Goal: Information Seeking & Learning: Learn about a topic

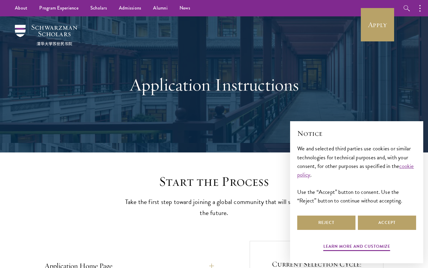
click at [371, 214] on div "Notice We and selected third parties use cookies or similar technologies for te…" at bounding box center [356, 171] width 119 height 86
click at [376, 221] on button "Accept" at bounding box center [387, 222] width 58 height 14
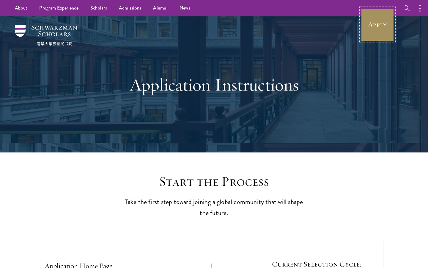
click at [370, 37] on link "Apply" at bounding box center [377, 24] width 33 height 33
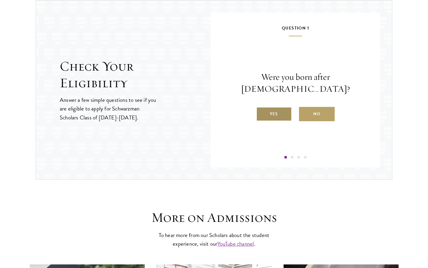
click at [275, 111] on label "Yes" at bounding box center [274, 114] width 36 height 14
click at [262, 111] on input "Yes" at bounding box center [258, 109] width 5 height 5
click at [275, 111] on label "Yes" at bounding box center [274, 114] width 36 height 14
click at [262, 111] on input "Yes" at bounding box center [258, 109] width 5 height 5
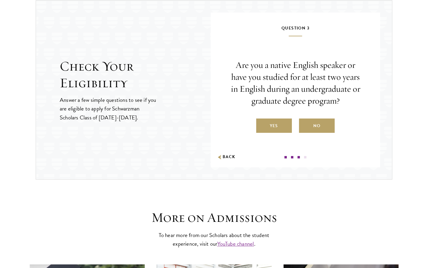
drag, startPoint x: 282, startPoint y: 126, endPoint x: 282, endPoint y: 122, distance: 3.9
click at [282, 126] on label "Yes" at bounding box center [274, 125] width 36 height 14
click at [262, 125] on input "Yes" at bounding box center [258, 121] width 5 height 5
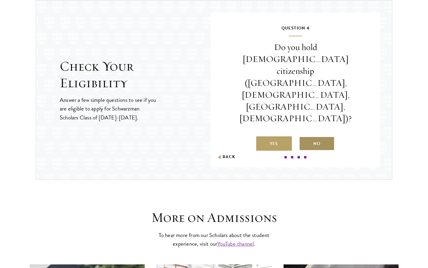
click at [322, 136] on label "No" at bounding box center [317, 143] width 36 height 14
click at [305, 137] on input "No" at bounding box center [301, 139] width 5 height 5
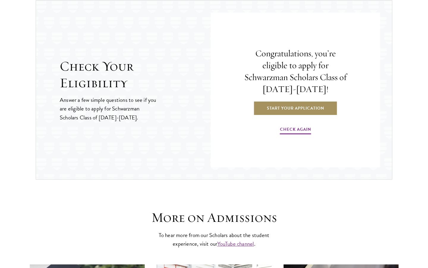
click at [322, 115] on link "Start Your Application" at bounding box center [296, 108] width 84 height 14
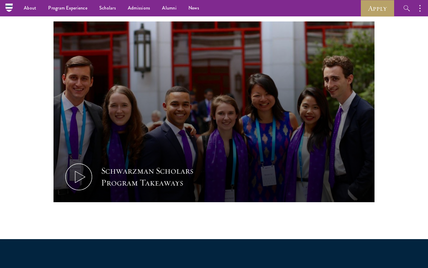
scroll to position [263, 0]
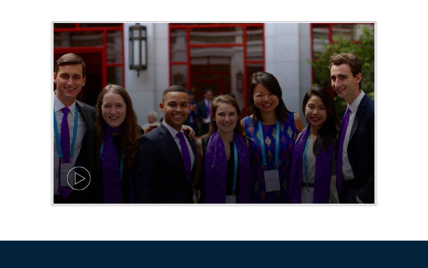
click at [161, 187] on div "Schwarzman Scholars Program Takeaways" at bounding box center [156, 178] width 110 height 24
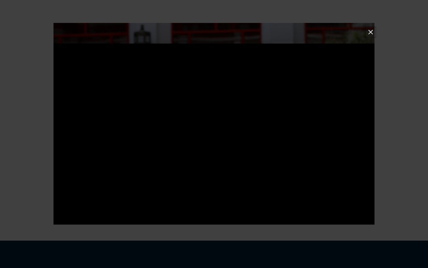
click at [370, 30] on button at bounding box center [371, 32] width 8 height 8
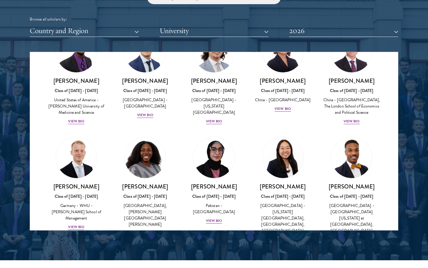
scroll to position [1089, 0]
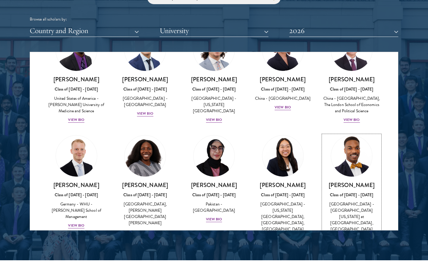
click at [349, 235] on div "View Bio" at bounding box center [352, 238] width 16 height 6
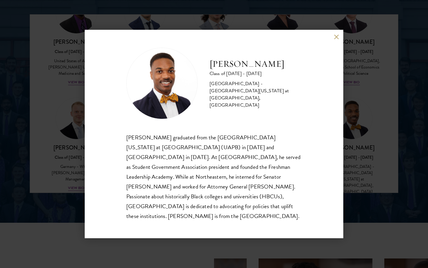
scroll to position [776, 0]
click at [381, 131] on div "[PERSON_NAME] Class of [DATE] - [DATE] [GEOGRAPHIC_DATA] - [GEOGRAPHIC_DATA][US…" at bounding box center [214, 134] width 428 height 268
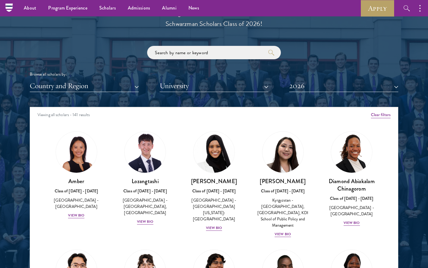
scroll to position [656, 0]
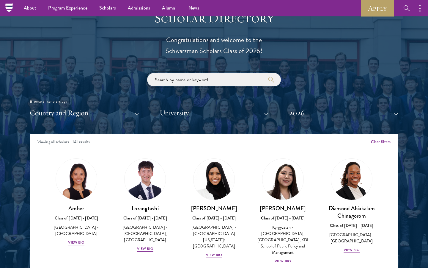
click at [178, 84] on input "search" at bounding box center [214, 79] width 134 height 13
click button "submit" at bounding box center [0, 0] width 0 height 0
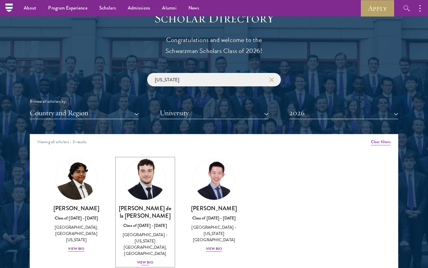
click at [152, 178] on img at bounding box center [145, 178] width 45 height 45
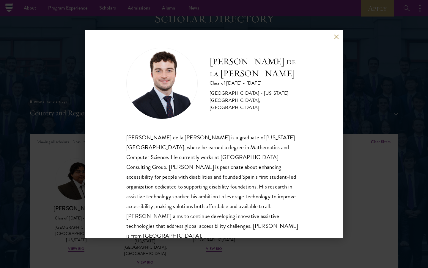
scroll to position [1, 0]
click at [406, 177] on div "[PERSON_NAME] de la [PERSON_NAME] Class of [DATE] - [DATE] [GEOGRAPHIC_DATA] - …" at bounding box center [214, 134] width 428 height 268
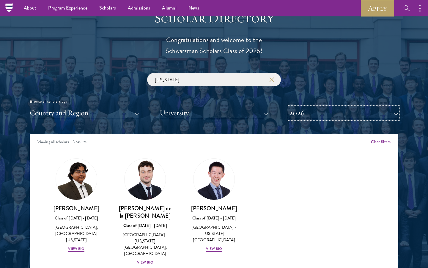
click at [315, 114] on button "2026" at bounding box center [343, 113] width 109 height 12
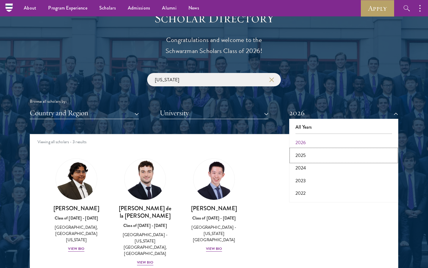
click at [302, 152] on button "2025" at bounding box center [344, 155] width 106 height 12
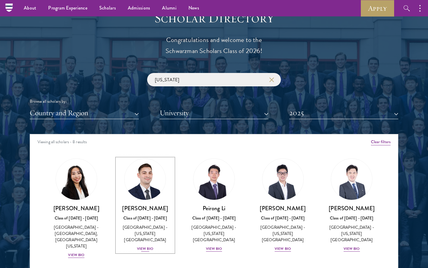
click at [144, 172] on img at bounding box center [145, 178] width 45 height 45
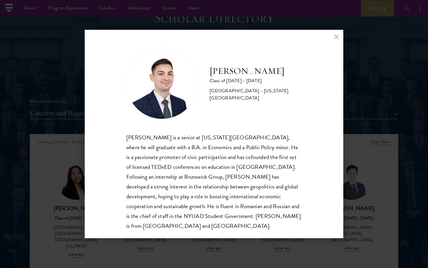
click at [50, 197] on div "[PERSON_NAME] Class of [DATE] - [DATE] [GEOGRAPHIC_DATA] - [US_STATE][GEOGRAPHI…" at bounding box center [214, 134] width 428 height 268
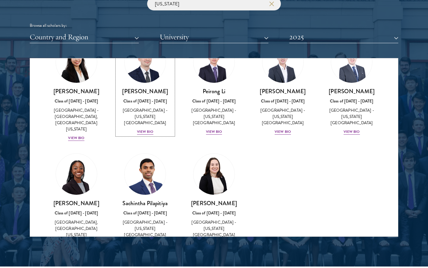
scroll to position [53, 0]
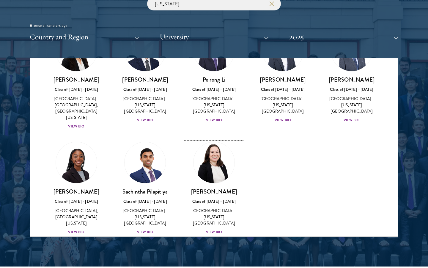
click at [232, 173] on link "[PERSON_NAME] Class of [DATE] - [DATE] [GEOGRAPHIC_DATA] - [US_STATE][GEOGRAPHI…" at bounding box center [214, 189] width 57 height 94
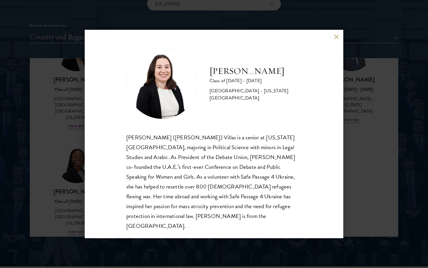
click at [367, 121] on div "[PERSON_NAME] Class of [DATE] - [DATE] [GEOGRAPHIC_DATA] - [US_STATE][GEOGRAPHI…" at bounding box center [214, 134] width 428 height 268
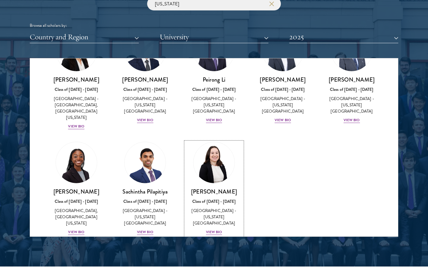
scroll to position [39, 0]
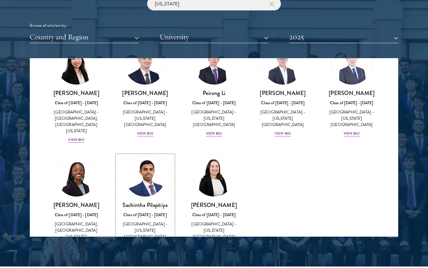
click at [146, 163] on img at bounding box center [145, 175] width 45 height 45
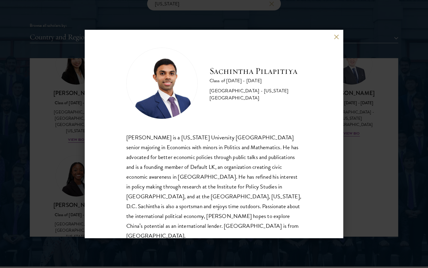
click at [371, 55] on div "Sachintha Pilapitiya Class of [DATE] - [DATE] [GEOGRAPHIC_DATA] - [US_STATE][GE…" at bounding box center [214, 134] width 428 height 268
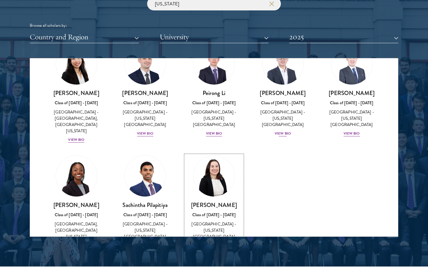
scroll to position [0, 0]
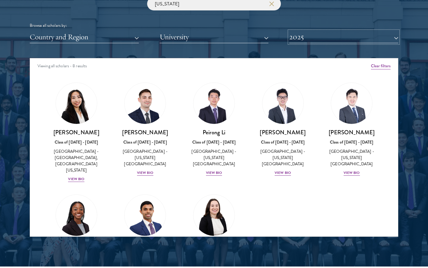
click at [321, 40] on button "2025" at bounding box center [343, 37] width 109 height 12
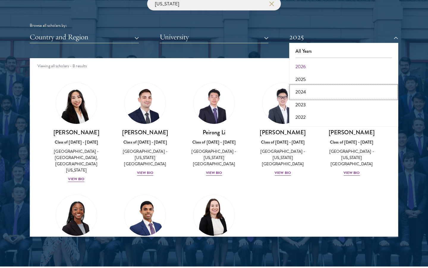
click at [304, 88] on button "2024" at bounding box center [344, 92] width 106 height 12
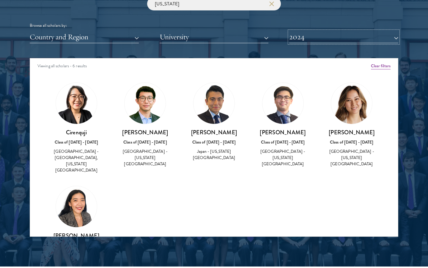
click at [359, 41] on button "2024" at bounding box center [343, 37] width 109 height 12
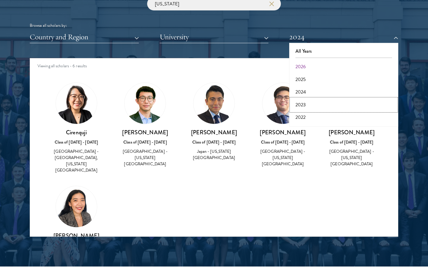
click at [304, 103] on button "2023" at bounding box center [344, 104] width 106 height 12
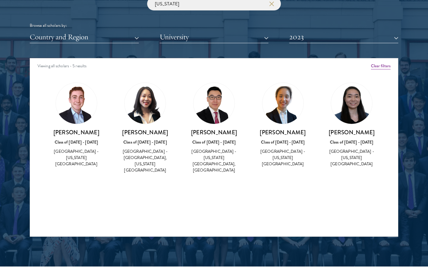
click at [78, 100] on img at bounding box center [76, 103] width 41 height 41
click at [80, 123] on img at bounding box center [76, 103] width 41 height 41
click at [80, 131] on h3 "[PERSON_NAME]" at bounding box center [76, 132] width 57 height 7
click at [81, 146] on div "[PERSON_NAME] Class of [DATE] - [DATE] [GEOGRAPHIC_DATA] - [US_STATE][GEOGRAPHI…" at bounding box center [76, 148] width 57 height 39
click at [84, 98] on img at bounding box center [76, 103] width 41 height 41
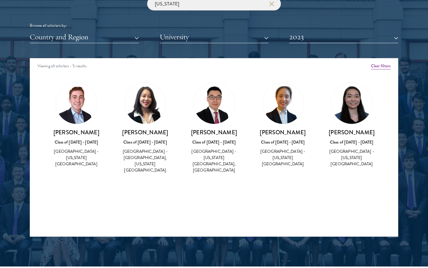
click at [152, 136] on div "Hengan Tang Class of [DATE] - [DATE] [GEOGRAPHIC_DATA] - [GEOGRAPHIC_DATA], [US…" at bounding box center [145, 151] width 57 height 45
click at [322, 36] on button "2023" at bounding box center [343, 37] width 109 height 12
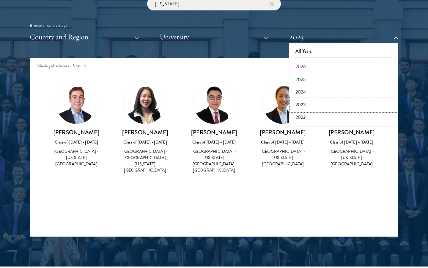
click at [309, 106] on button "2023" at bounding box center [344, 104] width 106 height 12
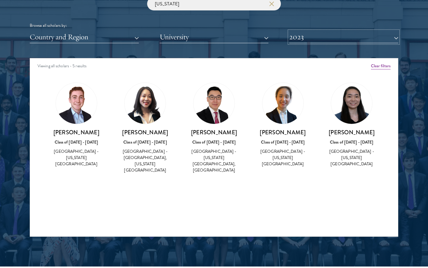
click at [311, 36] on button "2023" at bounding box center [343, 37] width 109 height 12
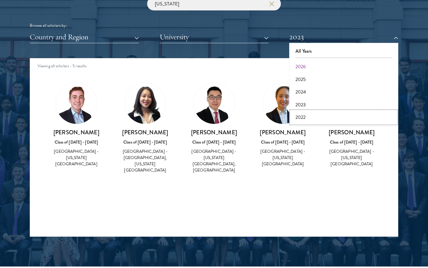
click at [307, 117] on button "2022" at bounding box center [344, 117] width 106 height 12
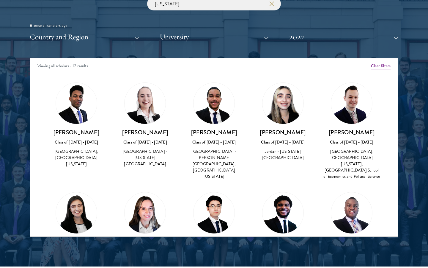
click at [153, 131] on h3 "[PERSON_NAME]" at bounding box center [145, 132] width 57 height 7
click at [151, 113] on img at bounding box center [145, 103] width 41 height 41
click at [324, 35] on button "2022" at bounding box center [343, 37] width 109 height 12
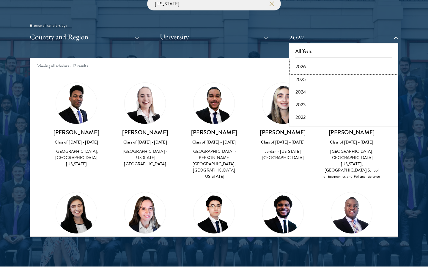
click at [308, 68] on button "2026" at bounding box center [344, 66] width 106 height 12
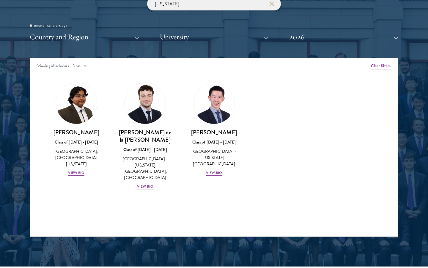
click at [273, 7] on input "[US_STATE]" at bounding box center [214, 3] width 134 height 13
type input "n"
click at [269, 1] on button "submit" at bounding box center [272, 4] width 6 height 6
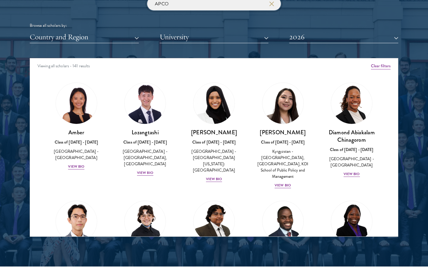
click button "submit" at bounding box center [0, 0] width 0 height 0
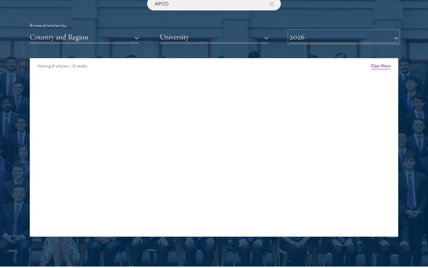
click at [298, 39] on button "2026" at bounding box center [343, 37] width 109 height 12
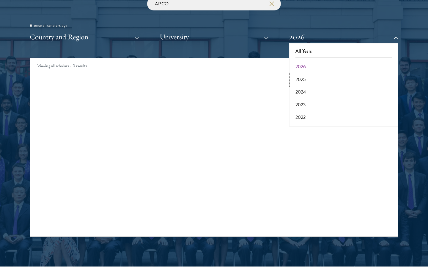
click at [298, 81] on button "2025" at bounding box center [344, 79] width 106 height 12
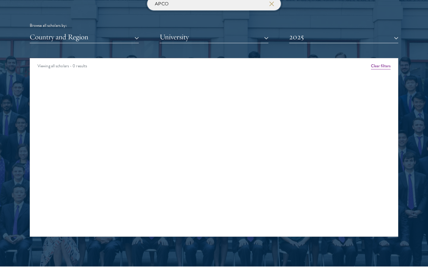
click at [202, 9] on input "APCO" at bounding box center [214, 3] width 134 height 13
click button "submit" at bounding box center [0, 0] width 0 height 0
type input "A"
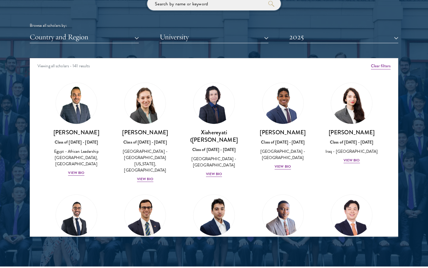
click at [269, 1] on button "submit" at bounding box center [272, 4] width 6 height 6
click at [76, 173] on div "View Bio" at bounding box center [76, 173] width 16 height 6
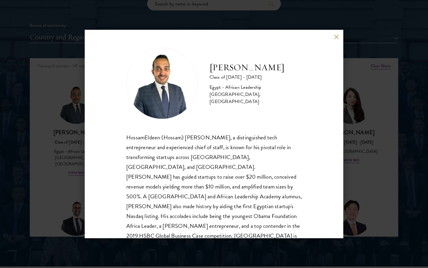
click at [400, 113] on div "HossamEldeen Abdelfatah Class of [DATE] - [DATE] [GEOGRAPHIC_DATA] - African Le…" at bounding box center [214, 134] width 428 height 268
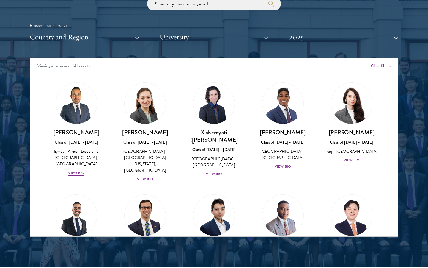
scroll to position [2361, 0]
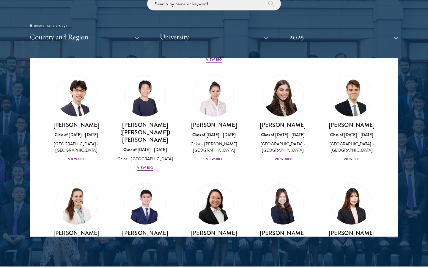
scroll to position [2674, 0]
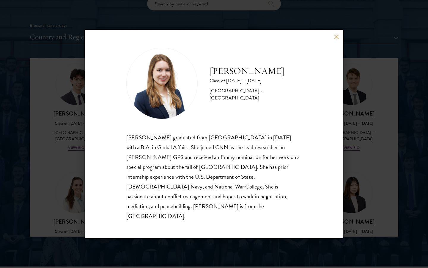
click at [391, 72] on div "[PERSON_NAME] Class of [DATE] - [DATE] [GEOGRAPHIC_DATA] - [GEOGRAPHIC_DATA] [P…" at bounding box center [214, 134] width 428 height 268
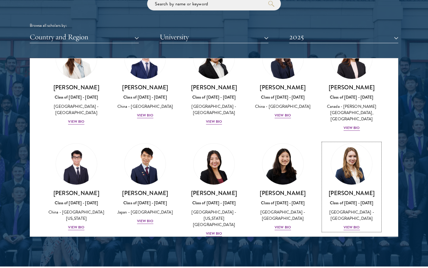
scroll to position [2808, 0]
click at [343, 39] on button "2025" at bounding box center [343, 37] width 109 height 12
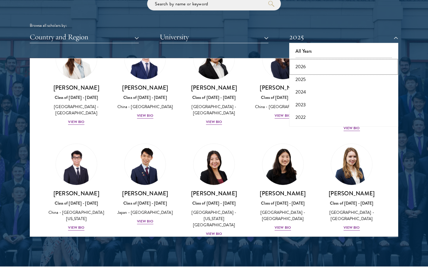
click at [311, 66] on button "2026" at bounding box center [344, 66] width 106 height 12
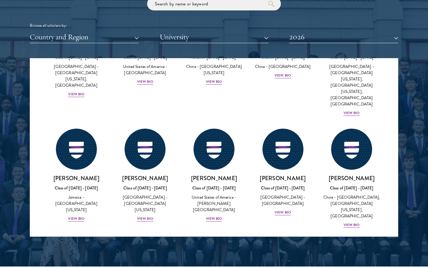
scroll to position [2896, 0]
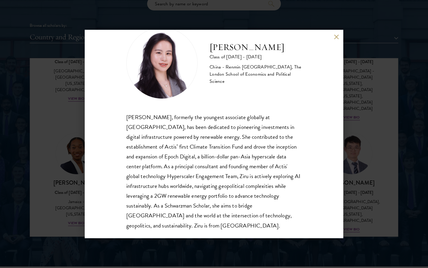
scroll to position [19, 0]
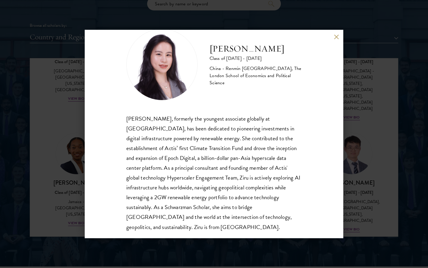
click at [373, 152] on div "[PERSON_NAME] Class of [DATE] - [DATE] [GEOGRAPHIC_DATA] - Renmin [GEOGRAPHIC_D…" at bounding box center [214, 134] width 428 height 268
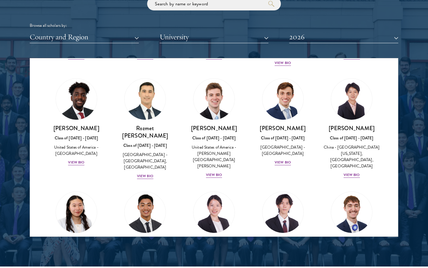
scroll to position [2707, 0]
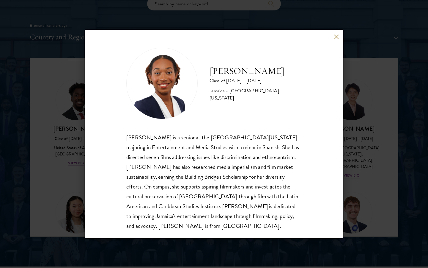
click at [364, 101] on div "[PERSON_NAME] Class of [DATE] - [DATE] [GEOGRAPHIC_DATA] - [GEOGRAPHIC_DATA][US…" at bounding box center [214, 134] width 428 height 268
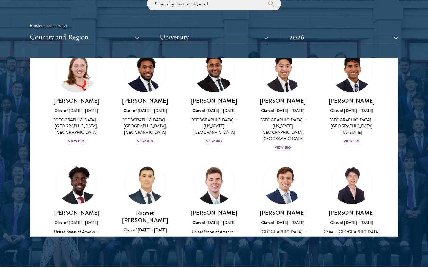
scroll to position [2622, 0]
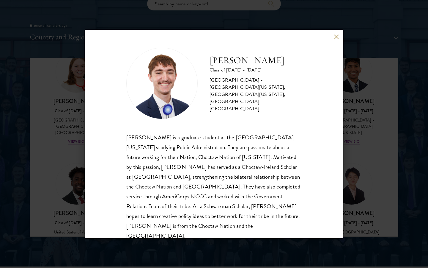
click at [389, 168] on div "[PERSON_NAME] Class of [DATE] - [DATE] [GEOGRAPHIC_DATA] - [GEOGRAPHIC_DATA][US…" at bounding box center [214, 134] width 428 height 268
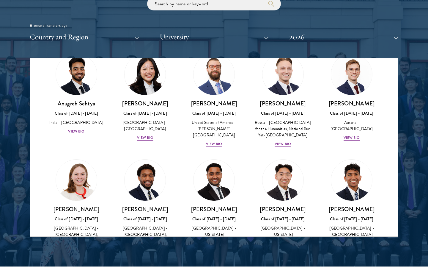
scroll to position [2512, 0]
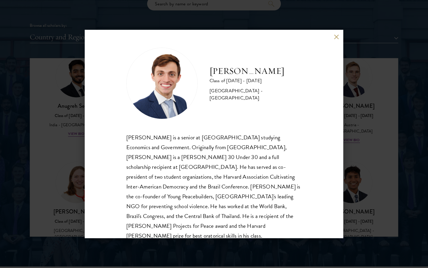
click at [228, 74] on h2 "[PERSON_NAME]" at bounding box center [256, 71] width 92 height 12
copy h2 "[PERSON_NAME]"
drag, startPoint x: 279, startPoint y: 82, endPoint x: 206, endPoint y: 69, distance: 74.2
click at [206, 69] on div "[PERSON_NAME] Class of [DATE] - [DATE] [GEOGRAPHIC_DATA] - [GEOGRAPHIC_DATA]" at bounding box center [214, 83] width 176 height 71
click at [358, 131] on div "[PERSON_NAME] Class of [DATE] - [DATE] [GEOGRAPHIC_DATA] - [GEOGRAPHIC_DATA] [P…" at bounding box center [214, 134] width 428 height 268
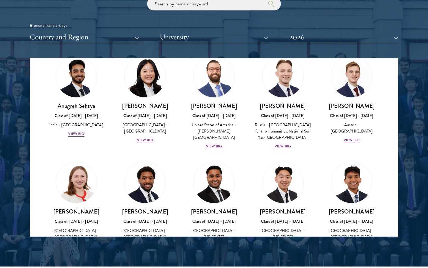
scroll to position [2511, 0]
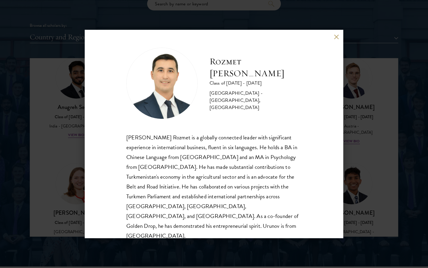
scroll to position [1, 0]
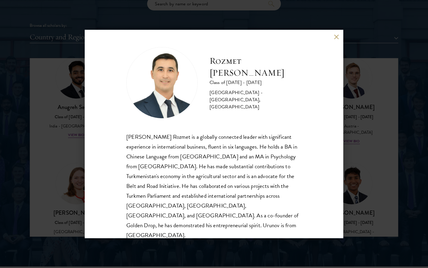
click at [334, 176] on div "Rozmet Urunov Class of [DATE] - [DATE] [GEOGRAPHIC_DATA] - [GEOGRAPHIC_DATA], […" at bounding box center [214, 134] width 259 height 208
click at [355, 169] on div "Rozmet Urunov Class of [DATE] - [DATE] [GEOGRAPHIC_DATA] - [GEOGRAPHIC_DATA], […" at bounding box center [214, 134] width 428 height 268
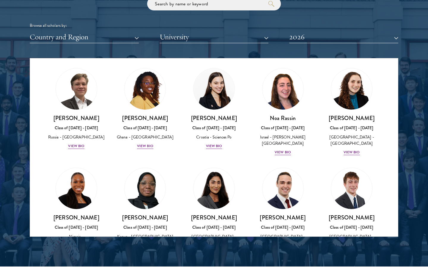
scroll to position [2288, 0]
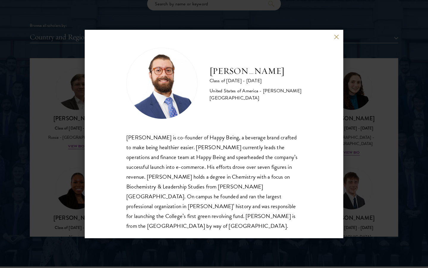
click at [357, 91] on div "[PERSON_NAME] Class of [DATE] - [DATE] [GEOGRAPHIC_DATA] - [PERSON_NAME][GEOGRA…" at bounding box center [214, 134] width 428 height 268
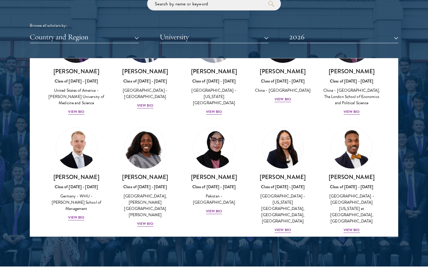
scroll to position [1103, 0]
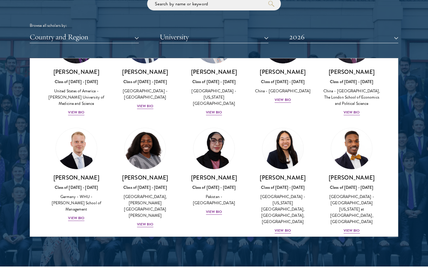
click at [222, 244] on img at bounding box center [214, 266] width 45 height 45
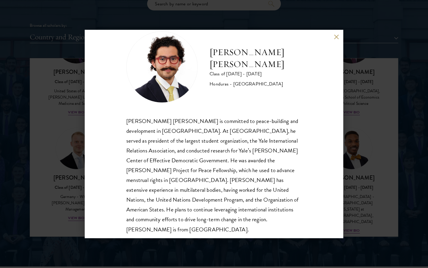
scroll to position [17, 0]
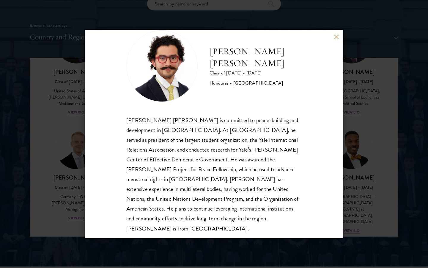
click at [375, 111] on div "[PERSON_NAME] [PERSON_NAME] Class of [DATE] - [DATE] [GEOGRAPHIC_DATA] - [GEOGR…" at bounding box center [214, 134] width 428 height 268
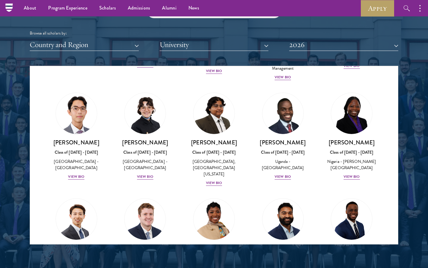
scroll to position [125, 0]
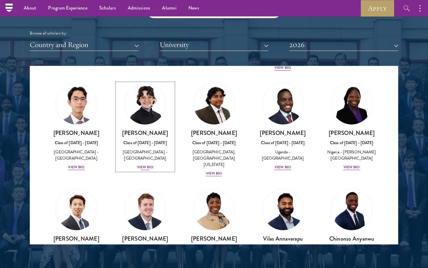
click at [132, 115] on img at bounding box center [145, 103] width 45 height 45
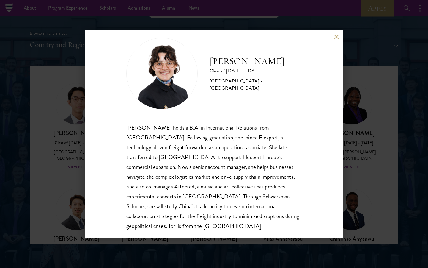
scroll to position [10, 0]
